Goal: Find contact information: Find contact information

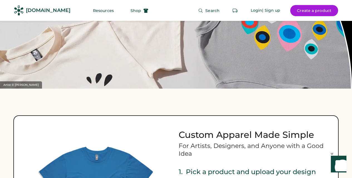
scroll to position [473, 0]
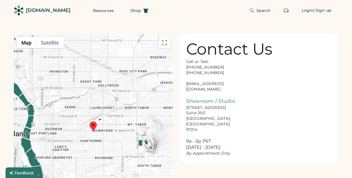
click at [224, 83] on div "Call or Text: [PHONE_NUMBER] [PHONE_NUMBER] [EMAIL_ADDRESS][DOMAIN_NAME] Showro…" at bounding box center [214, 107] width 56 height 97
